Goal: Task Accomplishment & Management: Use online tool/utility

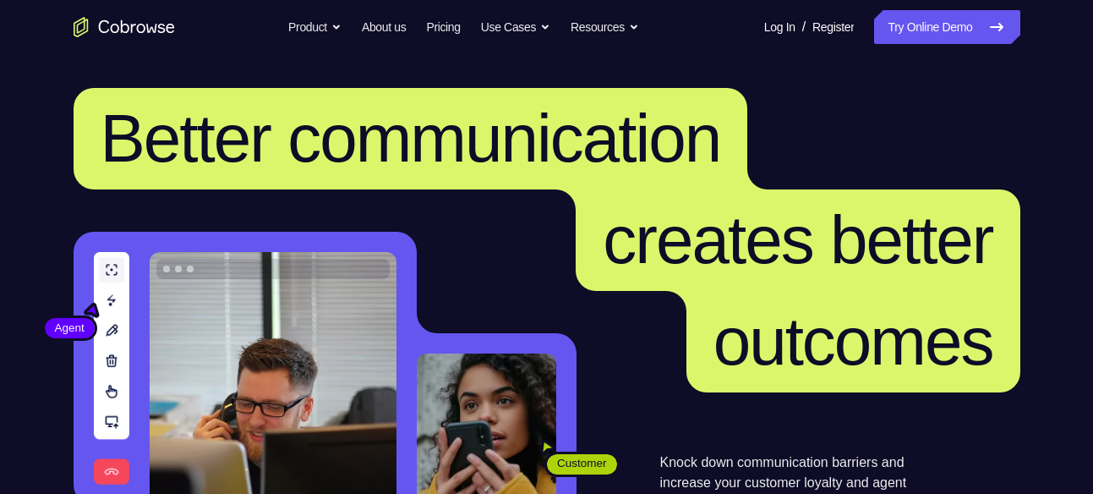
click at [962, 37] on link "Try Online Demo" at bounding box center [946, 27] width 145 height 34
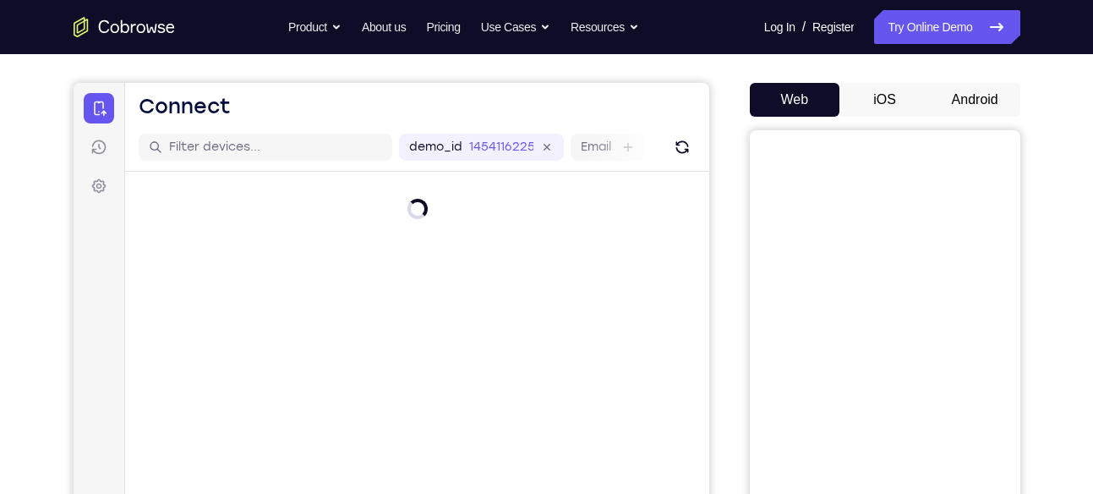
click at [962, 94] on button "Android" at bounding box center [975, 100] width 90 height 34
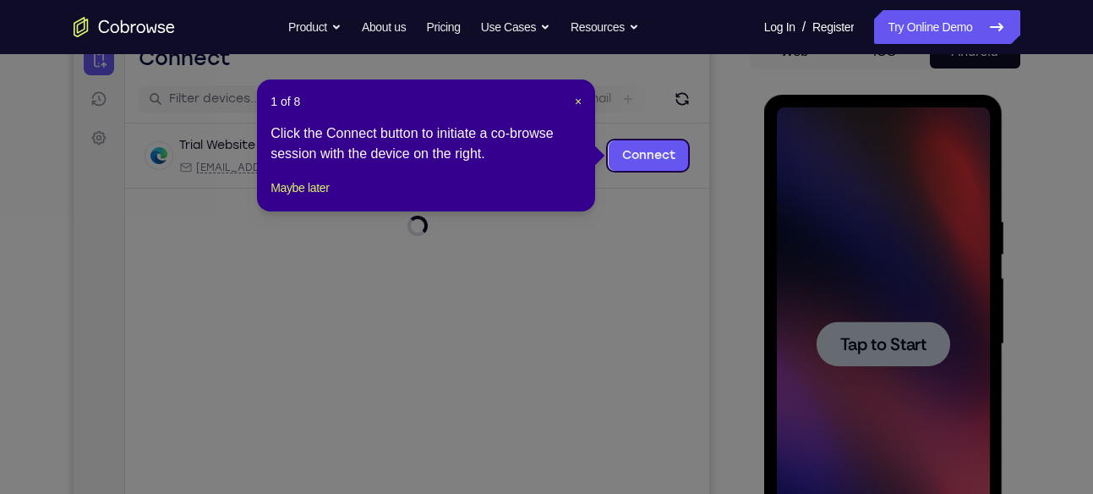
click at [867, 336] on icon at bounding box center [553, 247] width 1106 height 494
click at [579, 100] on span "×" at bounding box center [578, 102] width 7 height 14
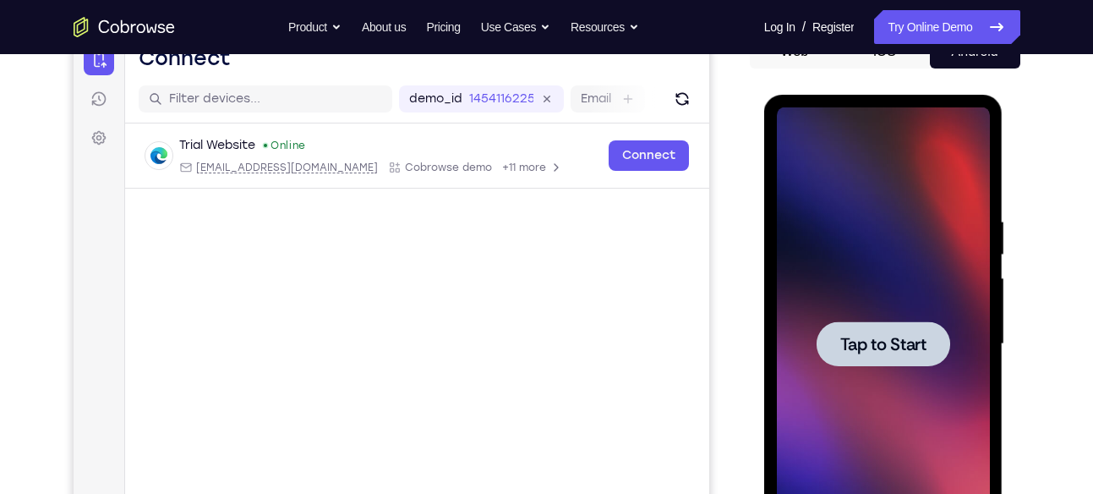
click at [872, 326] on div at bounding box center [884, 343] width 134 height 45
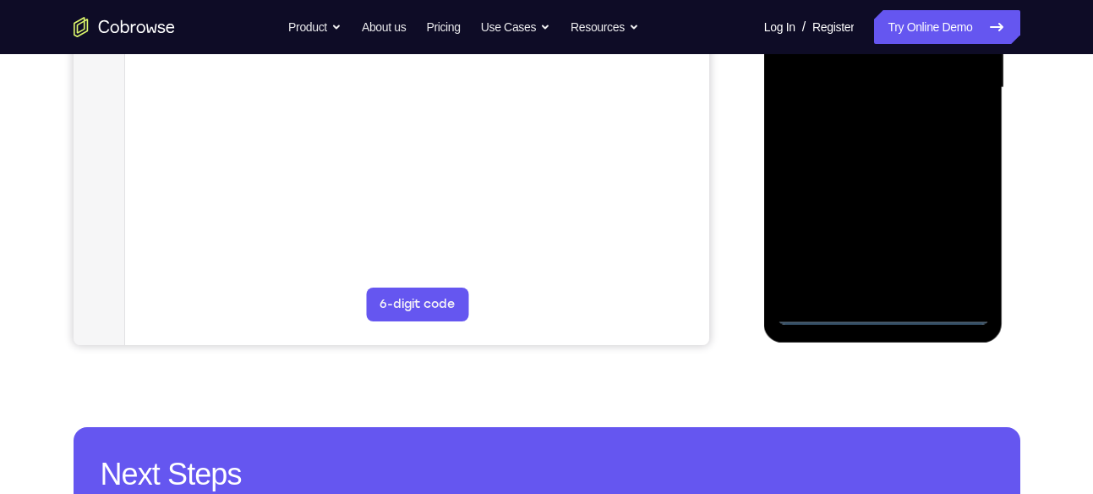
scroll to position [442, 0]
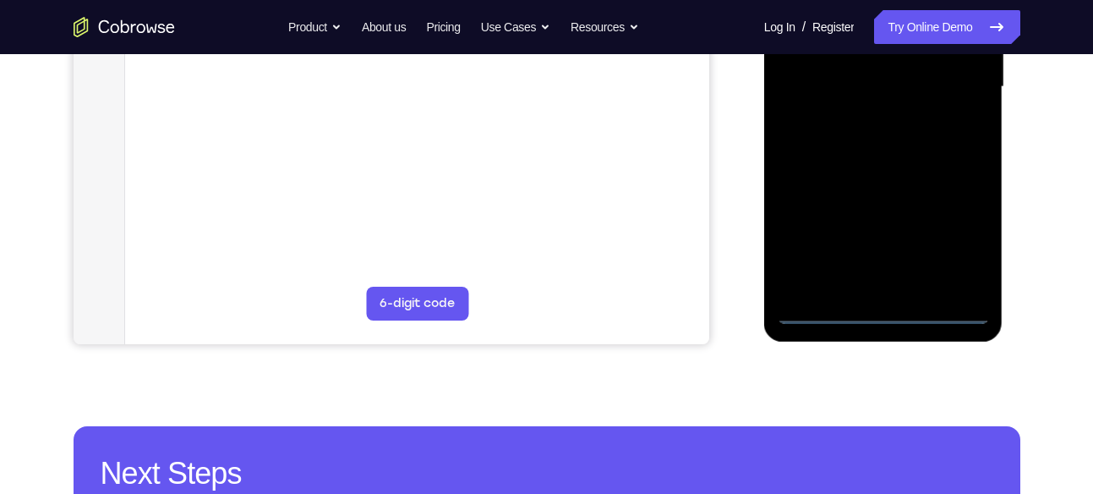
click at [880, 310] on div at bounding box center [883, 87] width 213 height 474
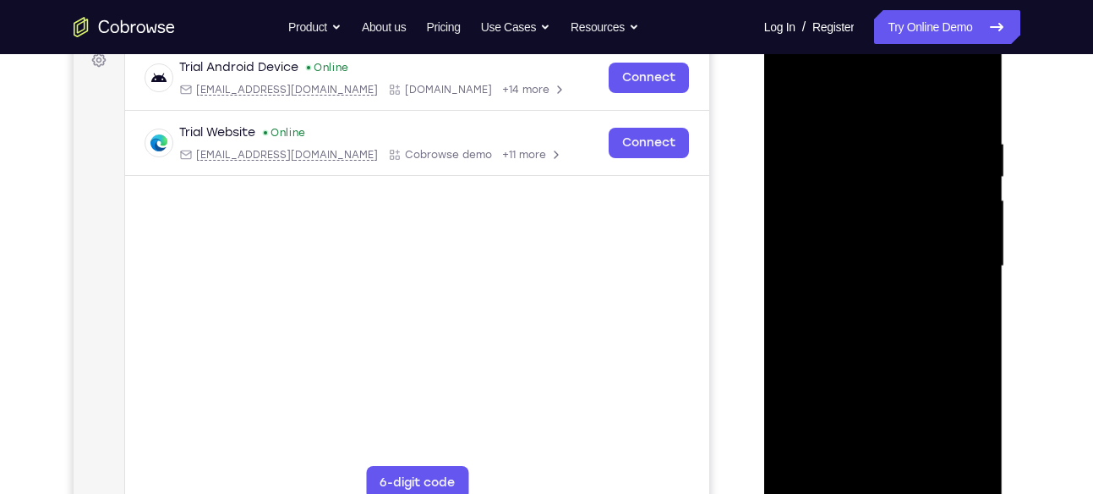
scroll to position [254, 0]
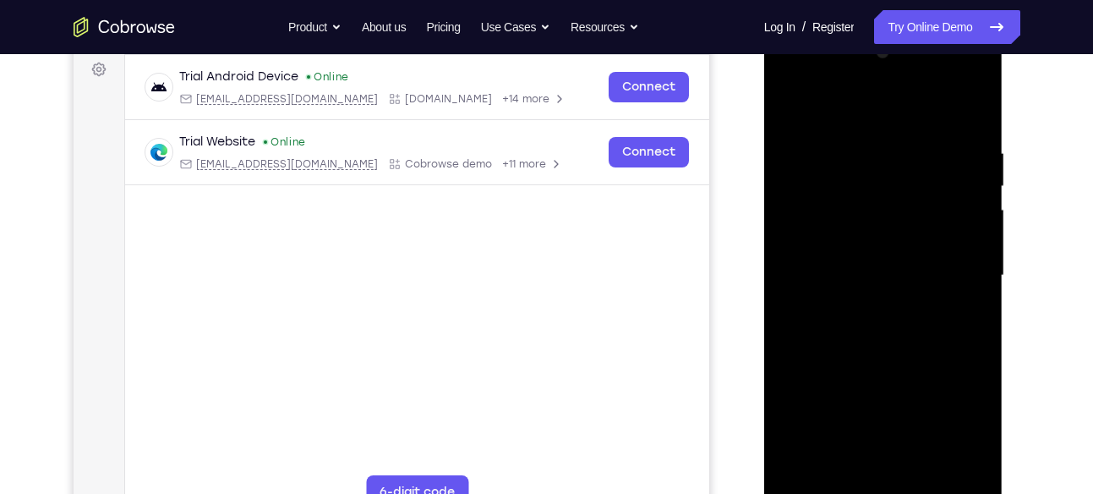
click at [968, 434] on div at bounding box center [883, 276] width 213 height 474
click at [789, 74] on div at bounding box center [883, 276] width 213 height 474
click at [953, 271] on div at bounding box center [883, 276] width 213 height 474
click at [867, 304] on div at bounding box center [883, 276] width 213 height 474
click at [863, 254] on div at bounding box center [883, 276] width 213 height 474
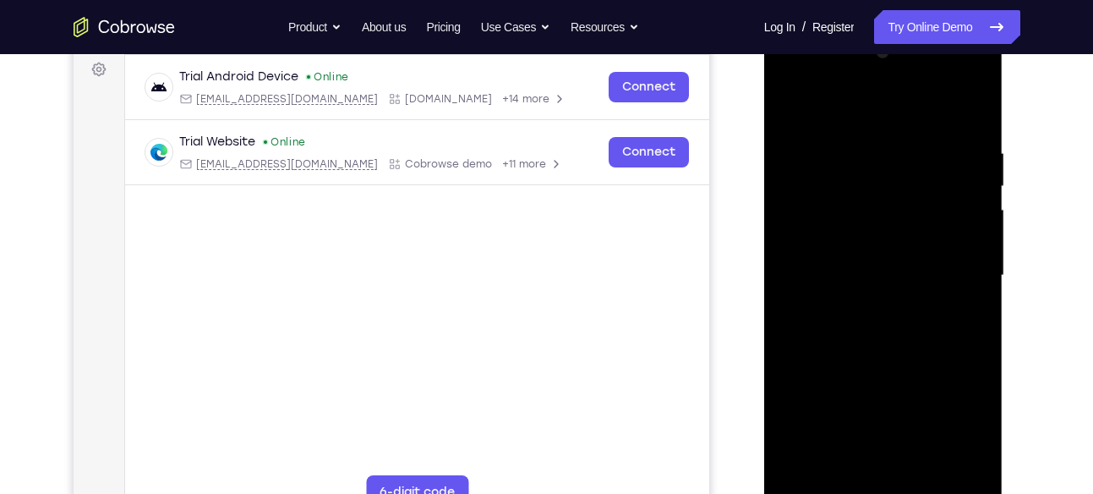
click at [817, 233] on div at bounding box center [883, 276] width 213 height 474
click at [816, 275] on div at bounding box center [883, 276] width 213 height 474
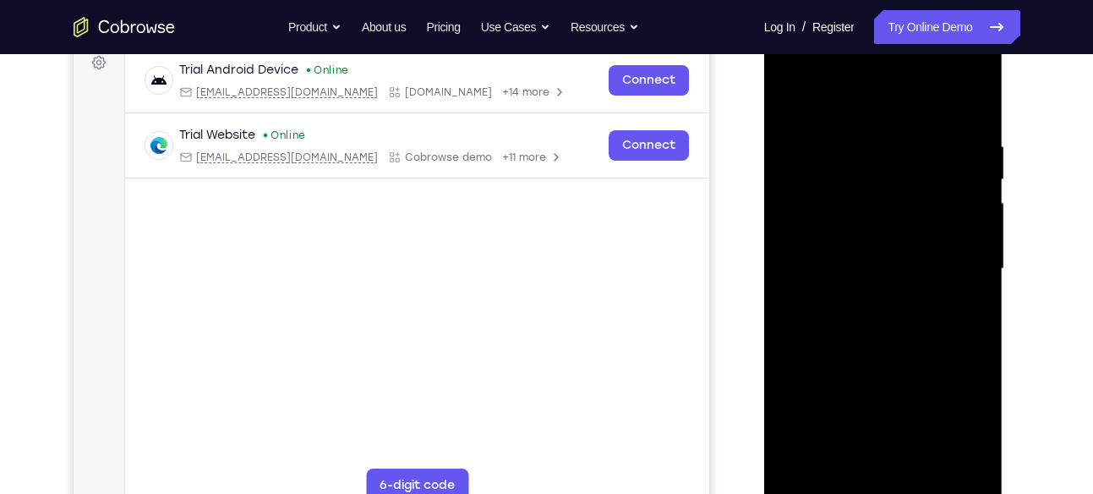
scroll to position [261, 0]
click at [883, 316] on div at bounding box center [883, 268] width 213 height 474
